Goal: Navigation & Orientation: Find specific page/section

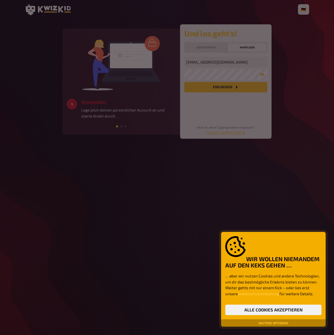
click at [282, 322] on button "Weitere Optionen" at bounding box center [273, 322] width 34 height 3
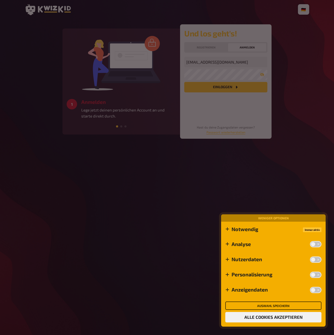
click at [272, 306] on button "Auswahl speichern" at bounding box center [273, 305] width 96 height 8
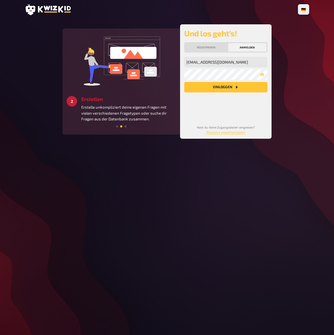
click at [224, 89] on button "Einloggen" at bounding box center [225, 87] width 83 height 10
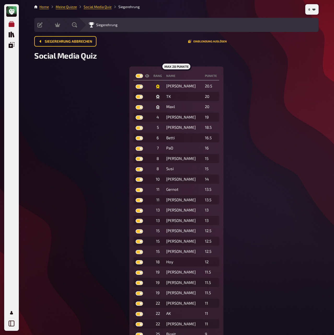
click at [10, 21] on icon "Meine Quizze" at bounding box center [12, 24] width 6 height 6
click at [96, 6] on link "Social Media Quiz" at bounding box center [98, 7] width 28 height 4
click at [100, 7] on link "Social Media Quiz" at bounding box center [98, 7] width 28 height 4
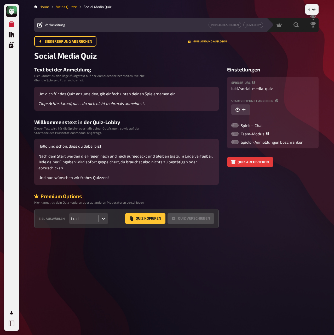
click at [68, 9] on link "Meine Quizze" at bounding box center [66, 7] width 21 height 4
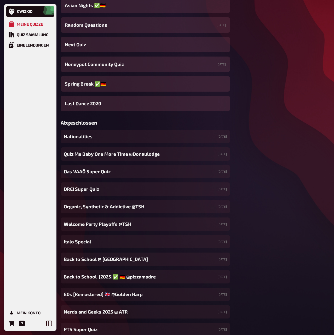
scroll to position [5510, 0]
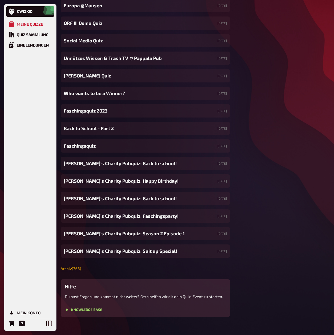
click at [70, 266] on link "Archiv ( 363 )" at bounding box center [71, 268] width 20 height 5
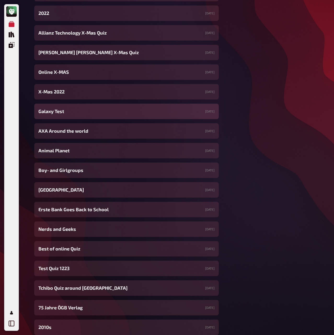
scroll to position [6859, 0]
